Goal: Transaction & Acquisition: Purchase product/service

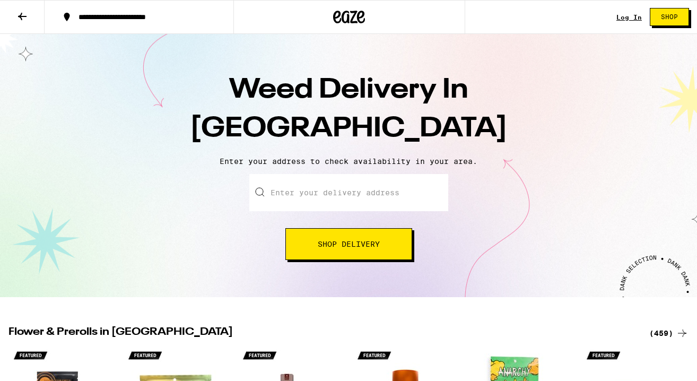
click at [381, 203] on input "Enter your delivery address" at bounding box center [348, 192] width 199 height 37
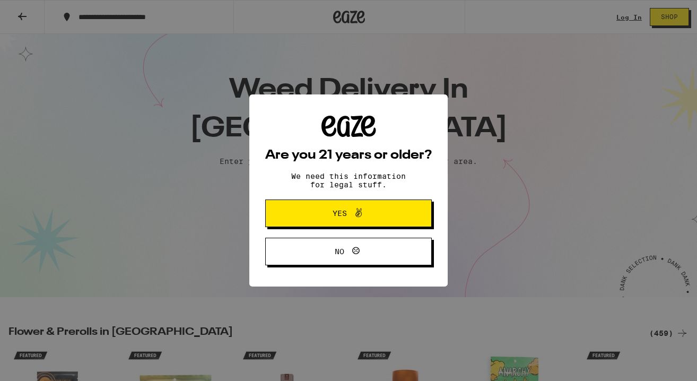
click at [367, 223] on button "Yes" at bounding box center [348, 214] width 167 height 28
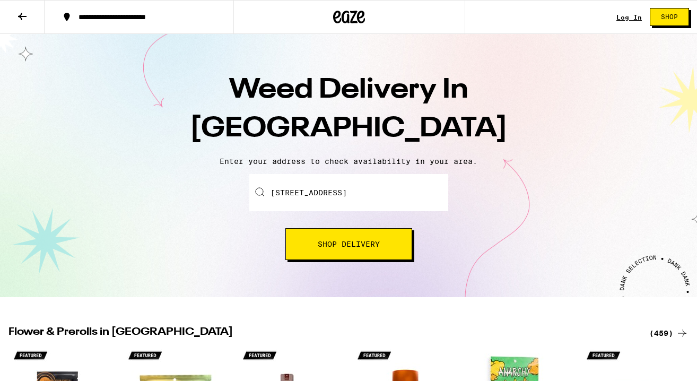
click at [355, 250] on button "Shop Delivery" at bounding box center [349, 244] width 127 height 32
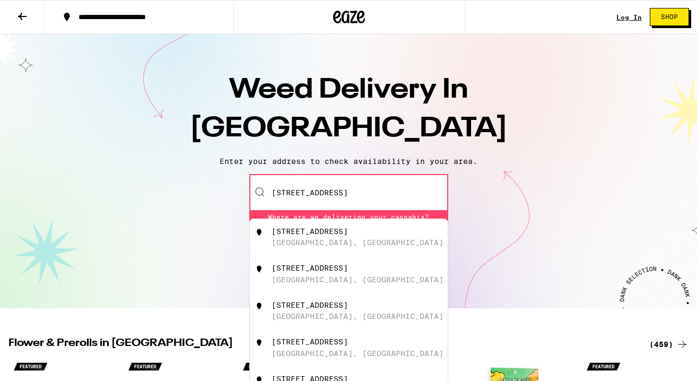
click at [360, 238] on div "[STREET_ADDRESS]" at bounding box center [366, 237] width 189 height 20
type input "[STREET_ADDRESS]"
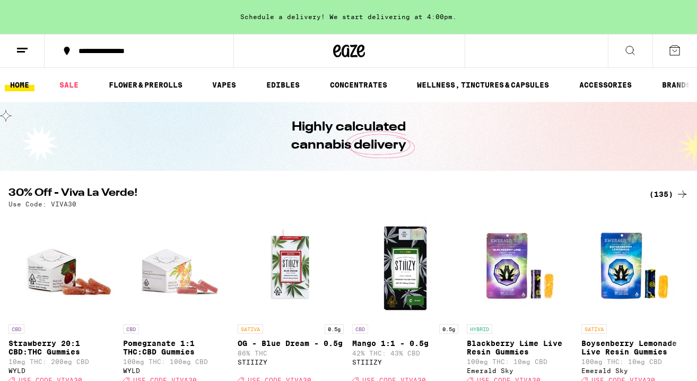
click at [625, 56] on icon at bounding box center [630, 50] width 13 height 13
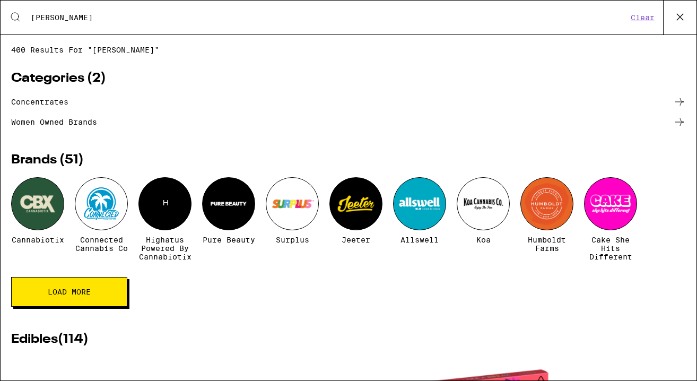
type input "[PERSON_NAME]"
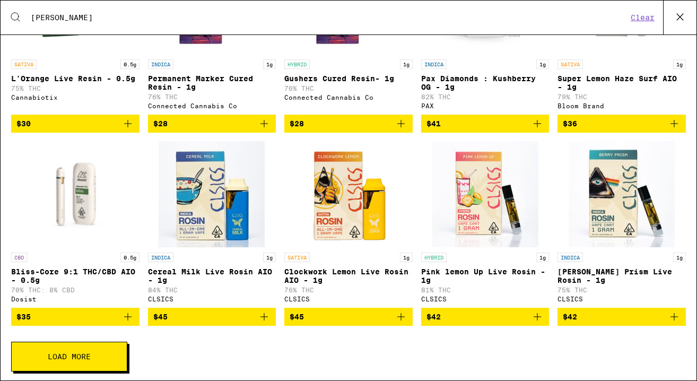
scroll to position [1207, 0]
